Goal: Navigation & Orientation: Find specific page/section

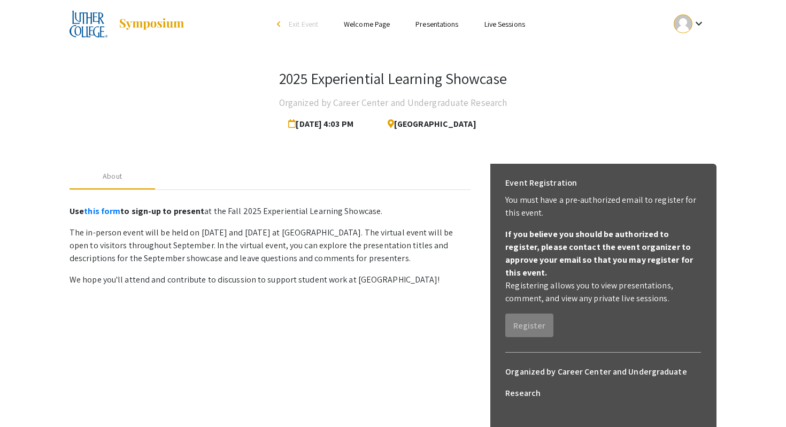
click at [421, 21] on link "Presentations" at bounding box center [437, 24] width 43 height 10
click at [432, 25] on link "Presentations" at bounding box center [437, 24] width 43 height 10
click at [429, 26] on link "Presentations" at bounding box center [437, 24] width 43 height 10
